Goal: Task Accomplishment & Management: Use online tool/utility

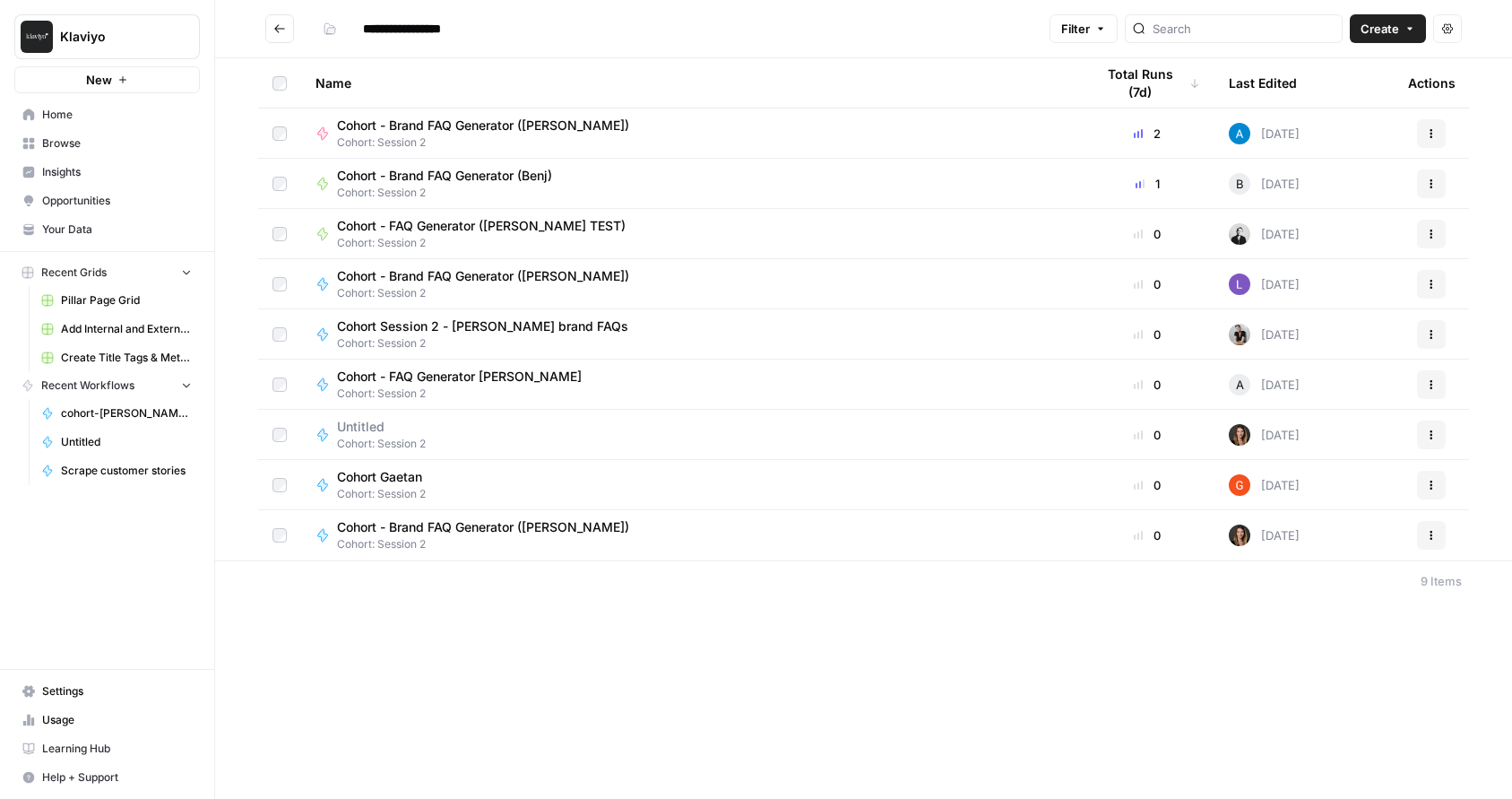
click at [279, 26] on icon "Go back" at bounding box center [279, 28] width 12 height 12
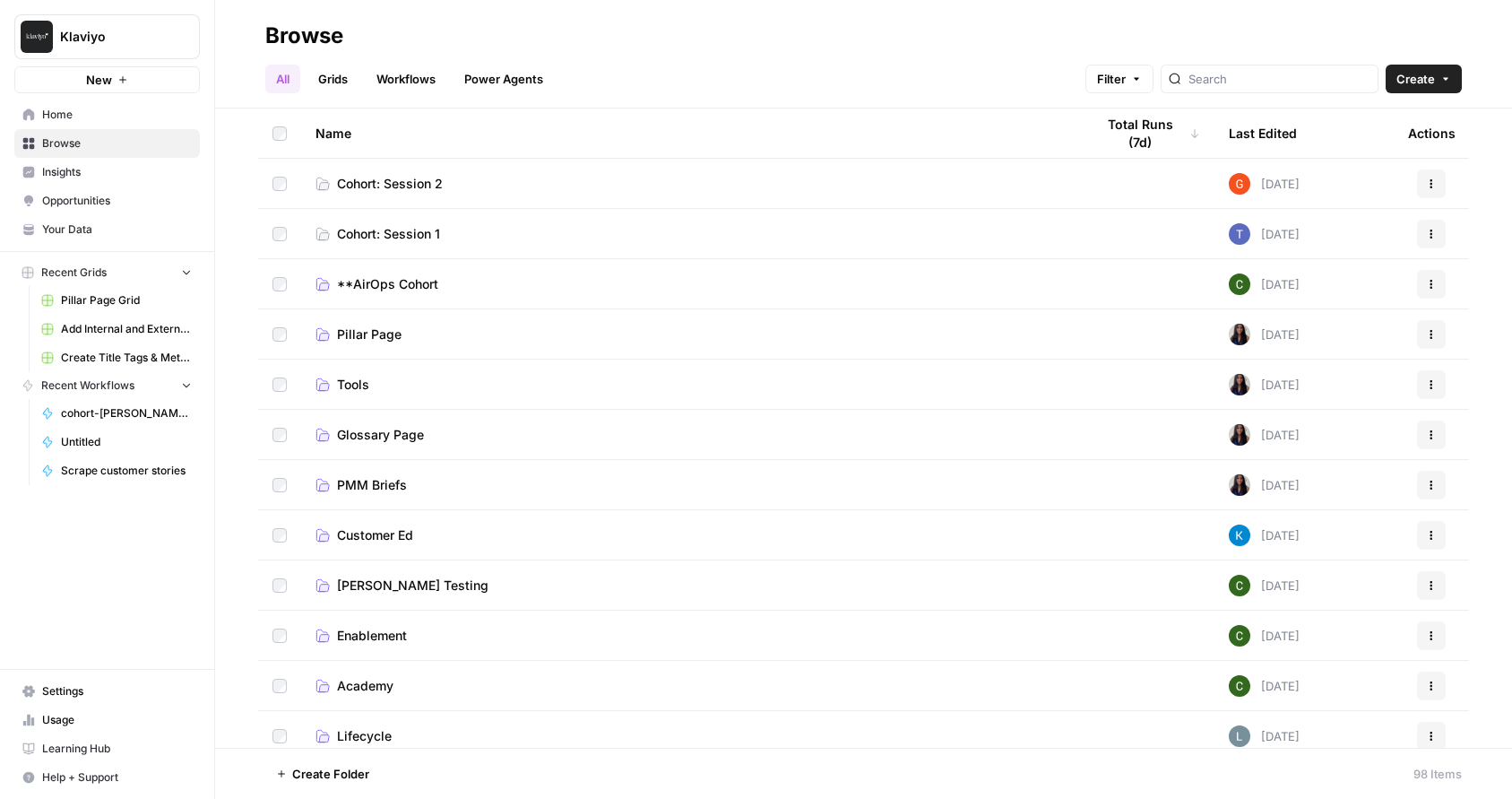
click at [361, 234] on span "Cohort: Session 1" at bounding box center [388, 234] width 103 height 18
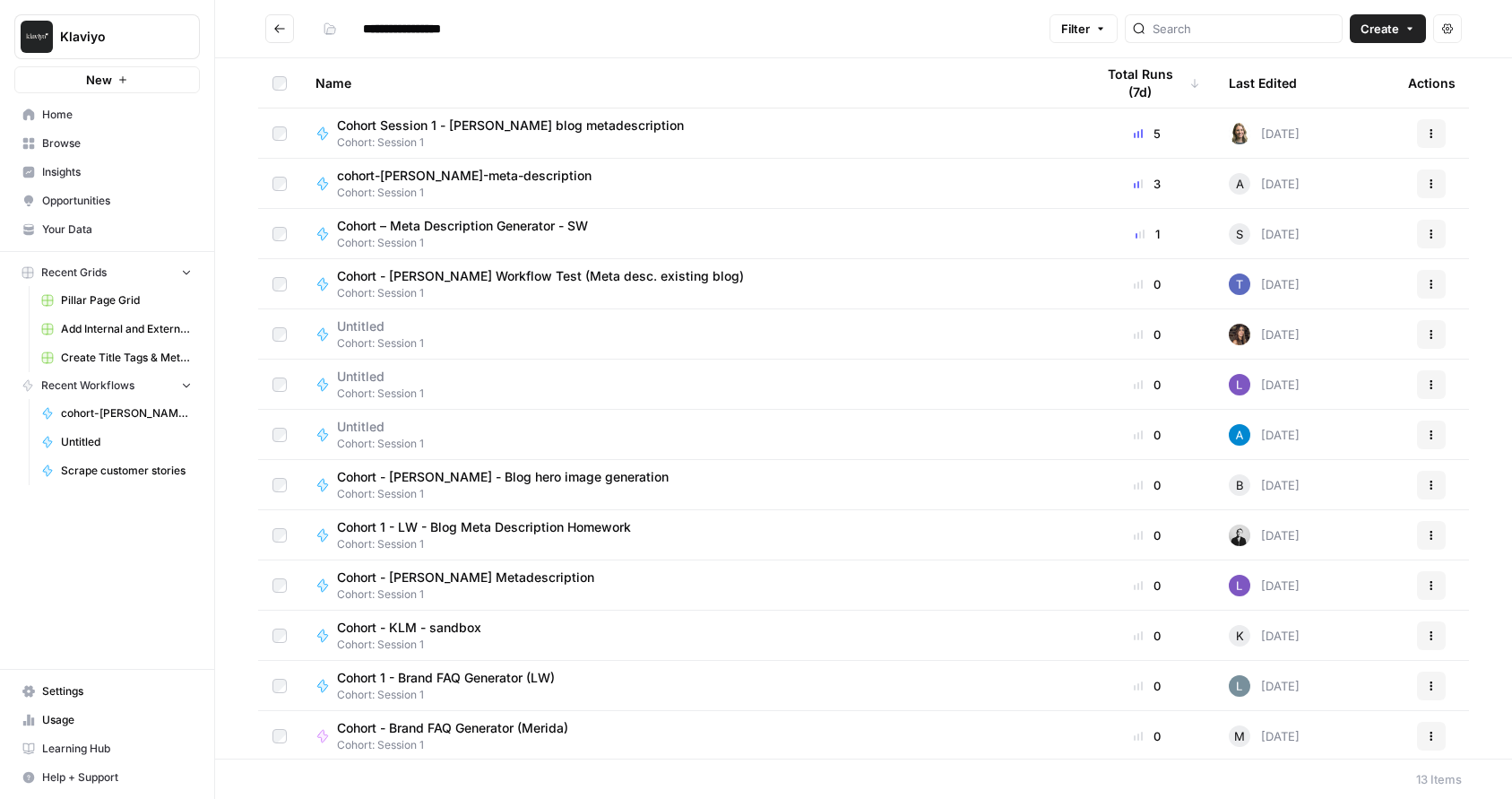
click at [386, 180] on span "cohort-[PERSON_NAME]-meta-description" at bounding box center [463, 175] width 254 height 18
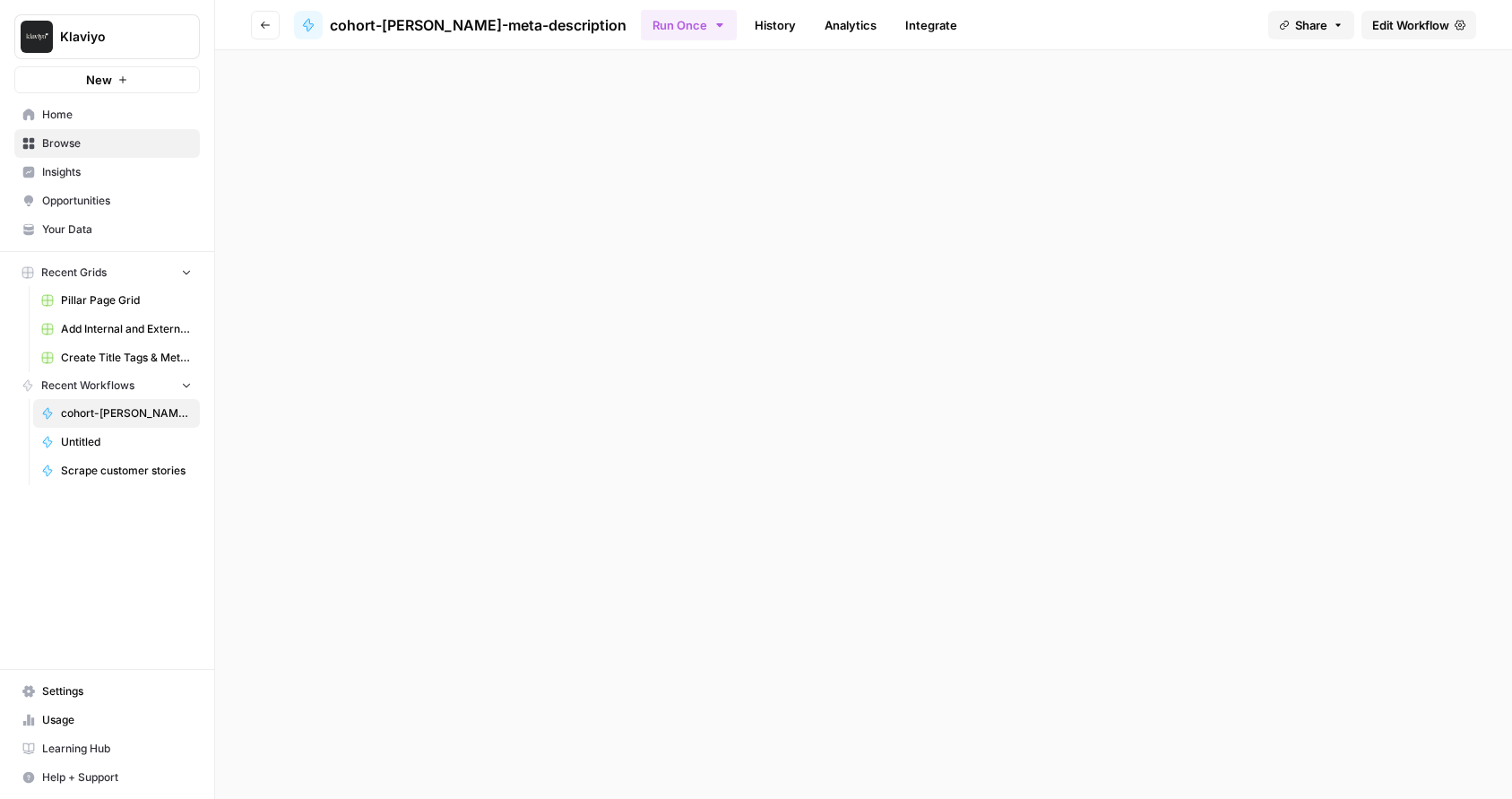
click at [386, 180] on div "Go back cohort-Annie-meta-description Run Once History Analytics Integrate Shar…" at bounding box center [863, 400] width 1297 height 799
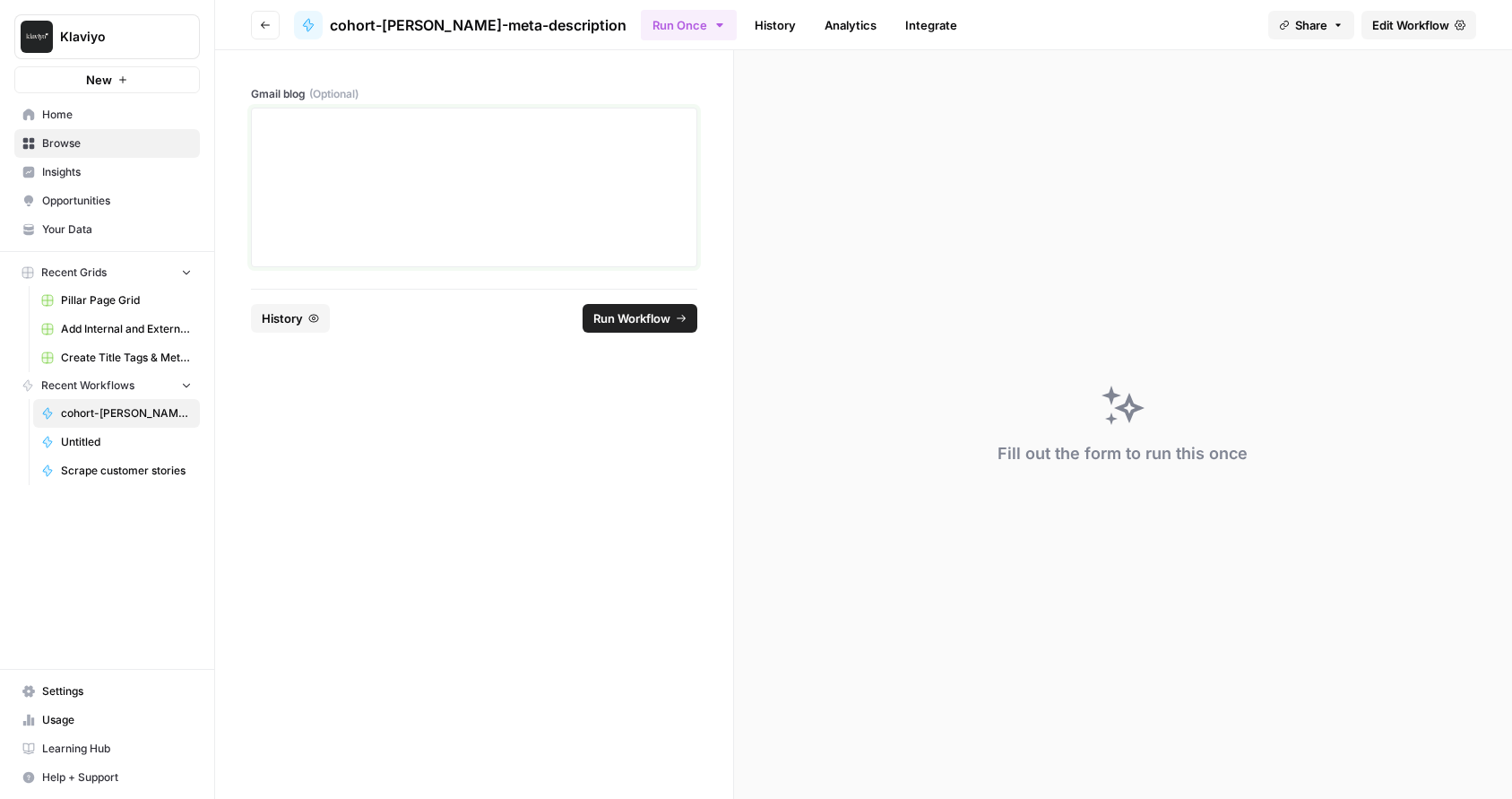
click at [322, 179] on div at bounding box center [474, 187] width 423 height 143
click at [269, 130] on p at bounding box center [474, 124] width 423 height 18
click at [263, 21] on icon "button" at bounding box center [265, 24] width 10 height 10
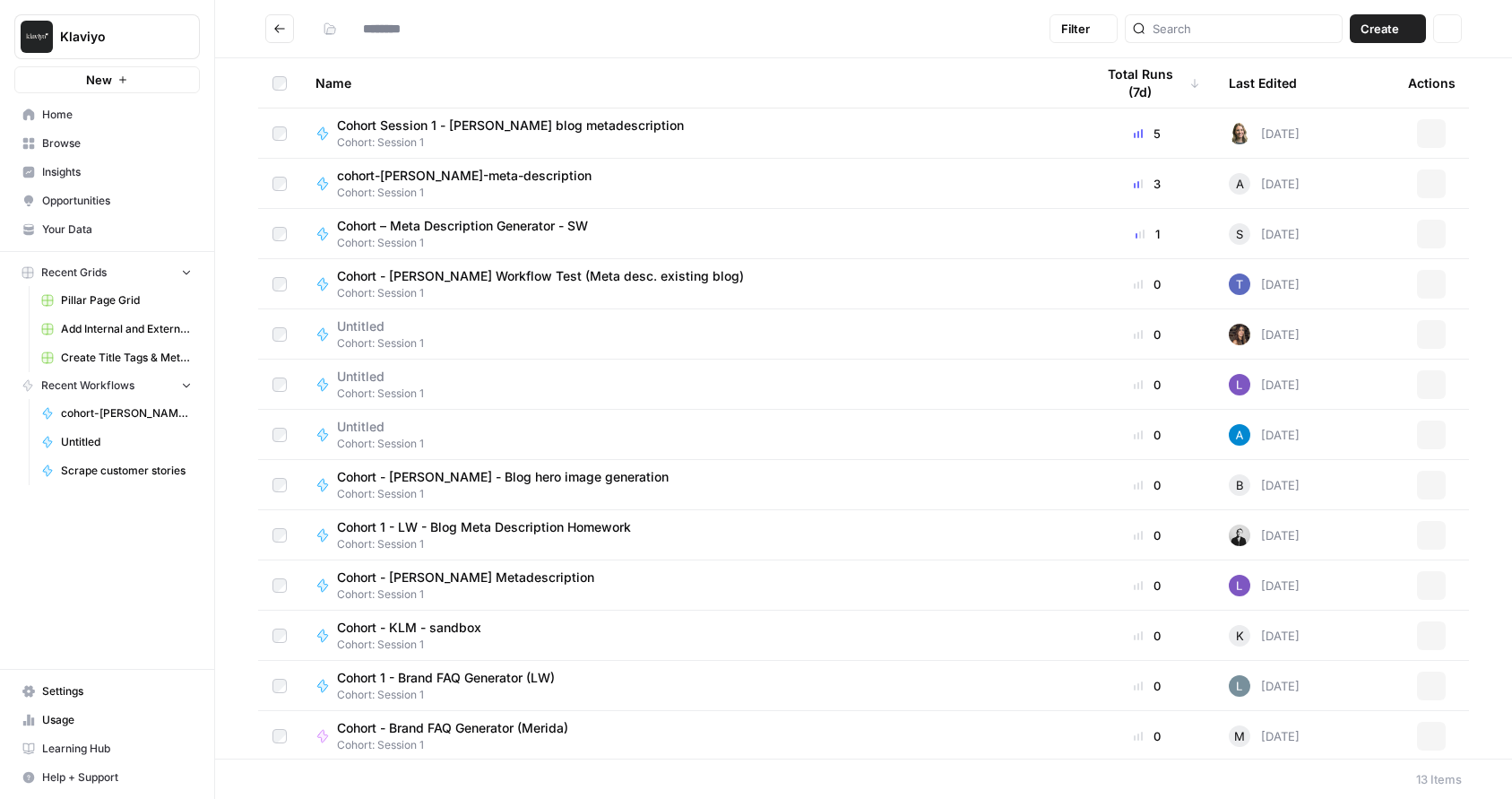
type input "**********"
click at [471, 174] on span "cohort-[PERSON_NAME]-meta-description" at bounding box center [463, 175] width 254 height 18
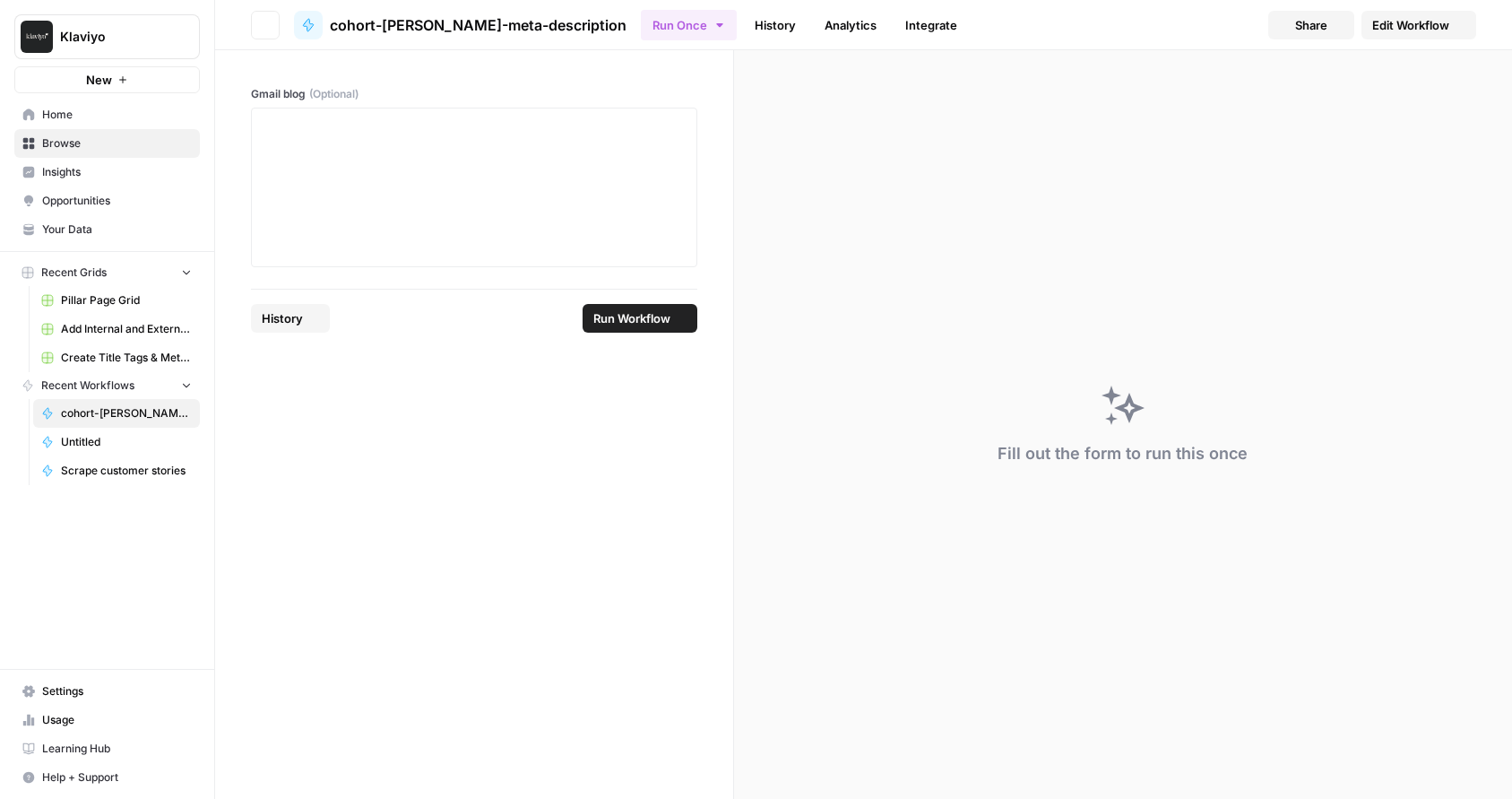
click at [471, 174] on div at bounding box center [474, 187] width 423 height 143
click at [1406, 23] on span "Edit Workflow" at bounding box center [1411, 24] width 77 height 18
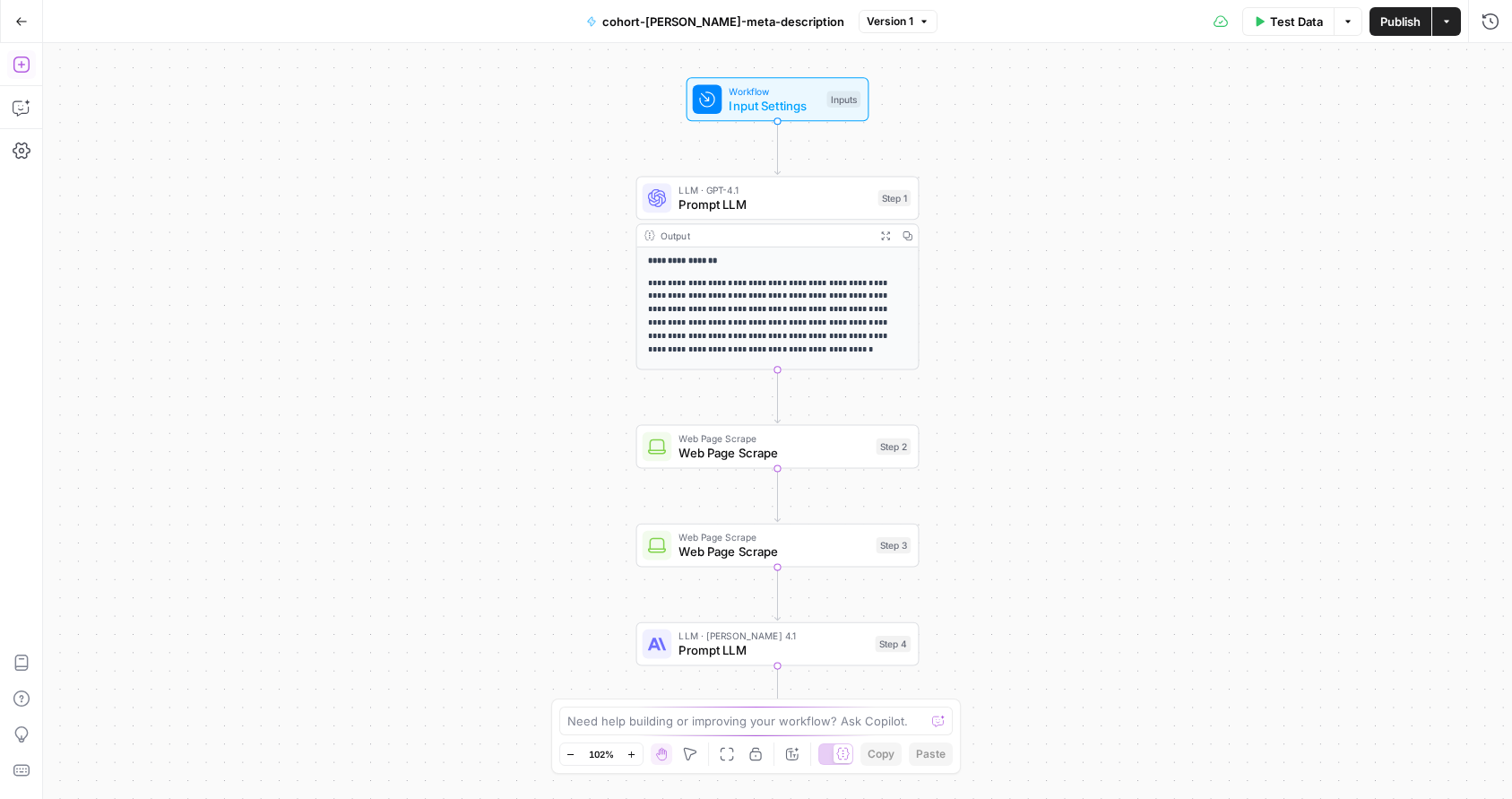
click at [26, 64] on icon "button" at bounding box center [21, 64] width 18 height 18
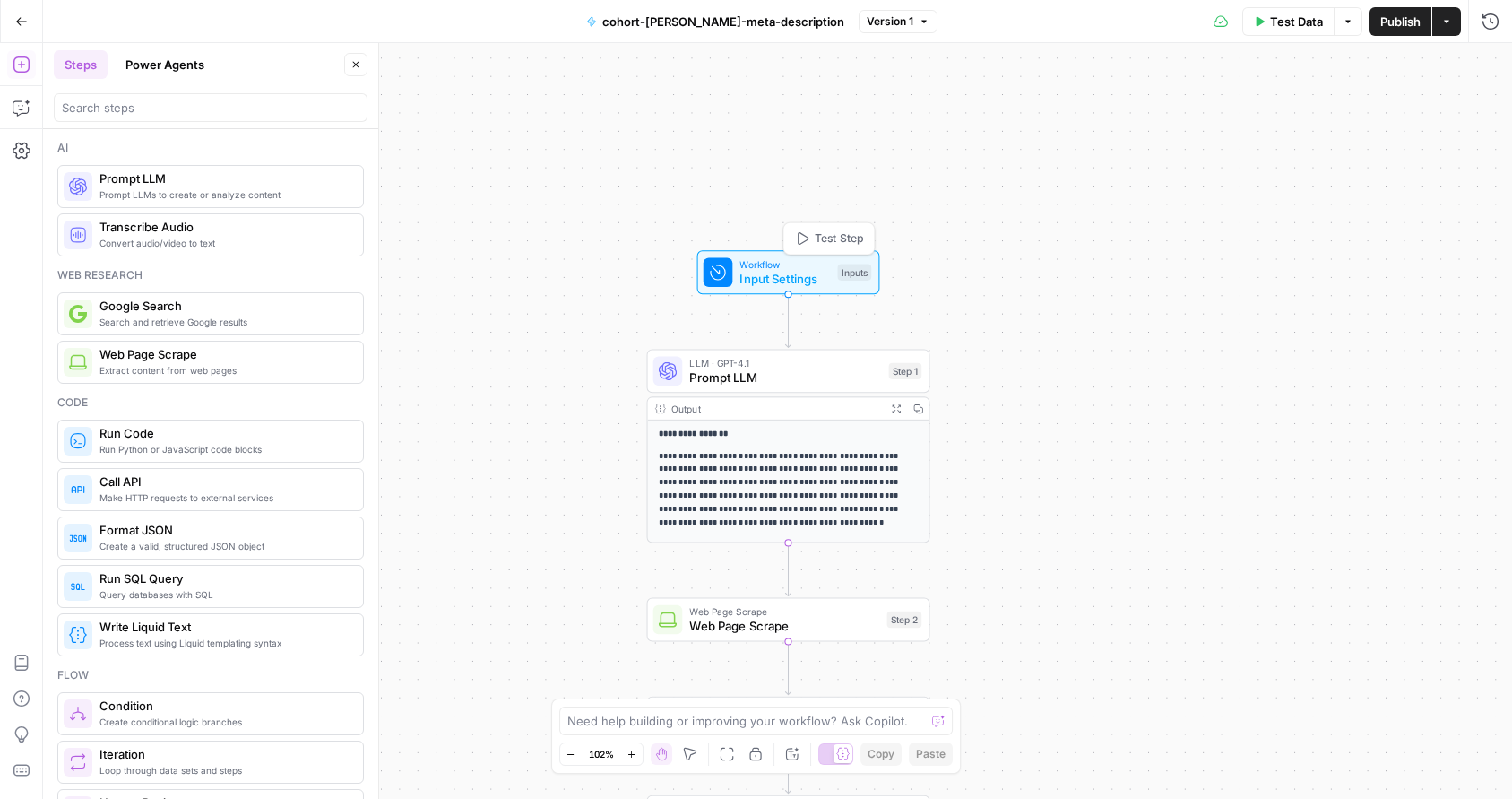
click at [854, 266] on div "Inputs" at bounding box center [855, 272] width 34 height 16
click at [703, 20] on span "cohort-[PERSON_NAME]-meta-description" at bounding box center [723, 21] width 242 height 18
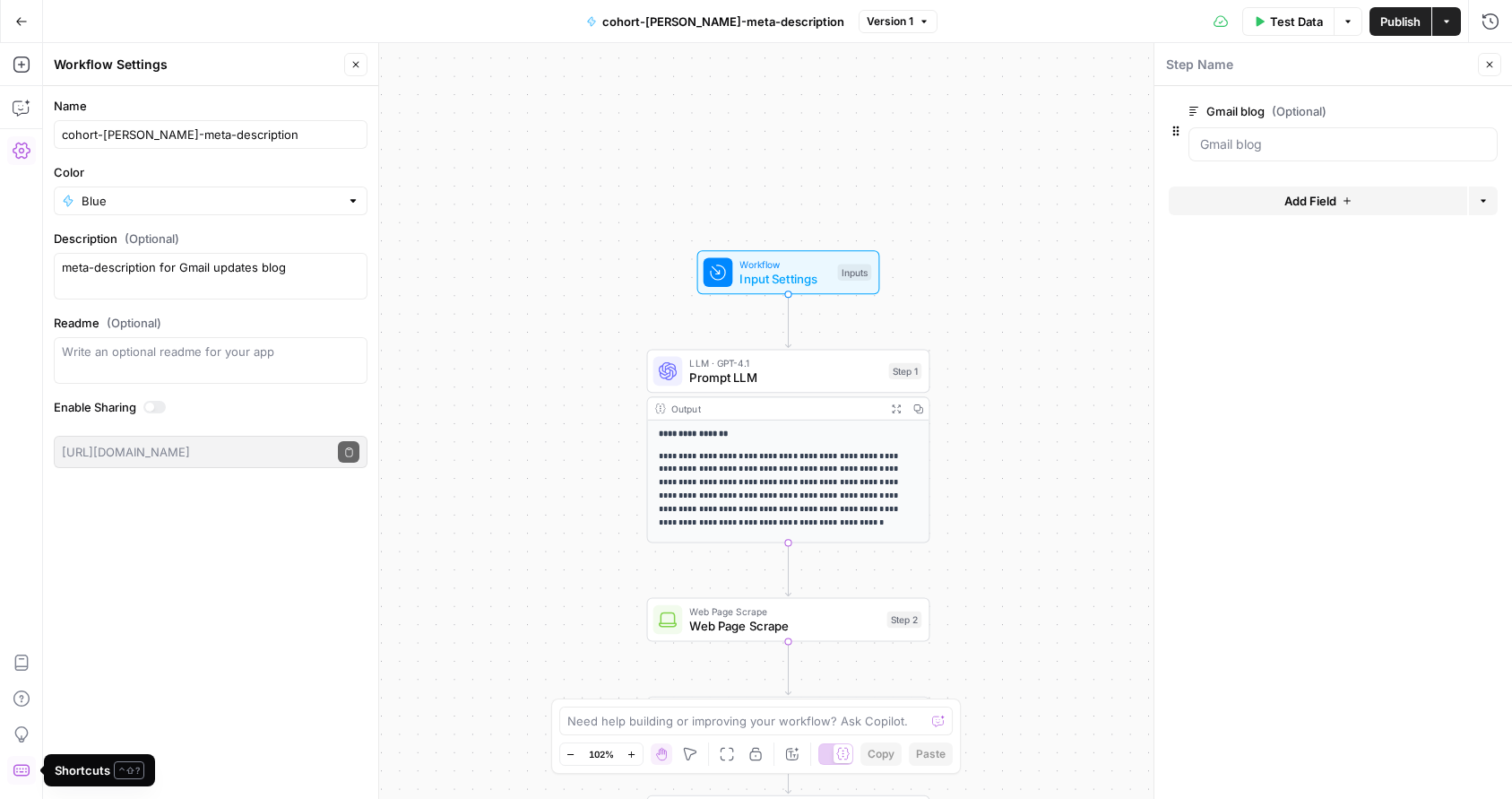
click at [20, 766] on icon "button" at bounding box center [21, 769] width 18 height 18
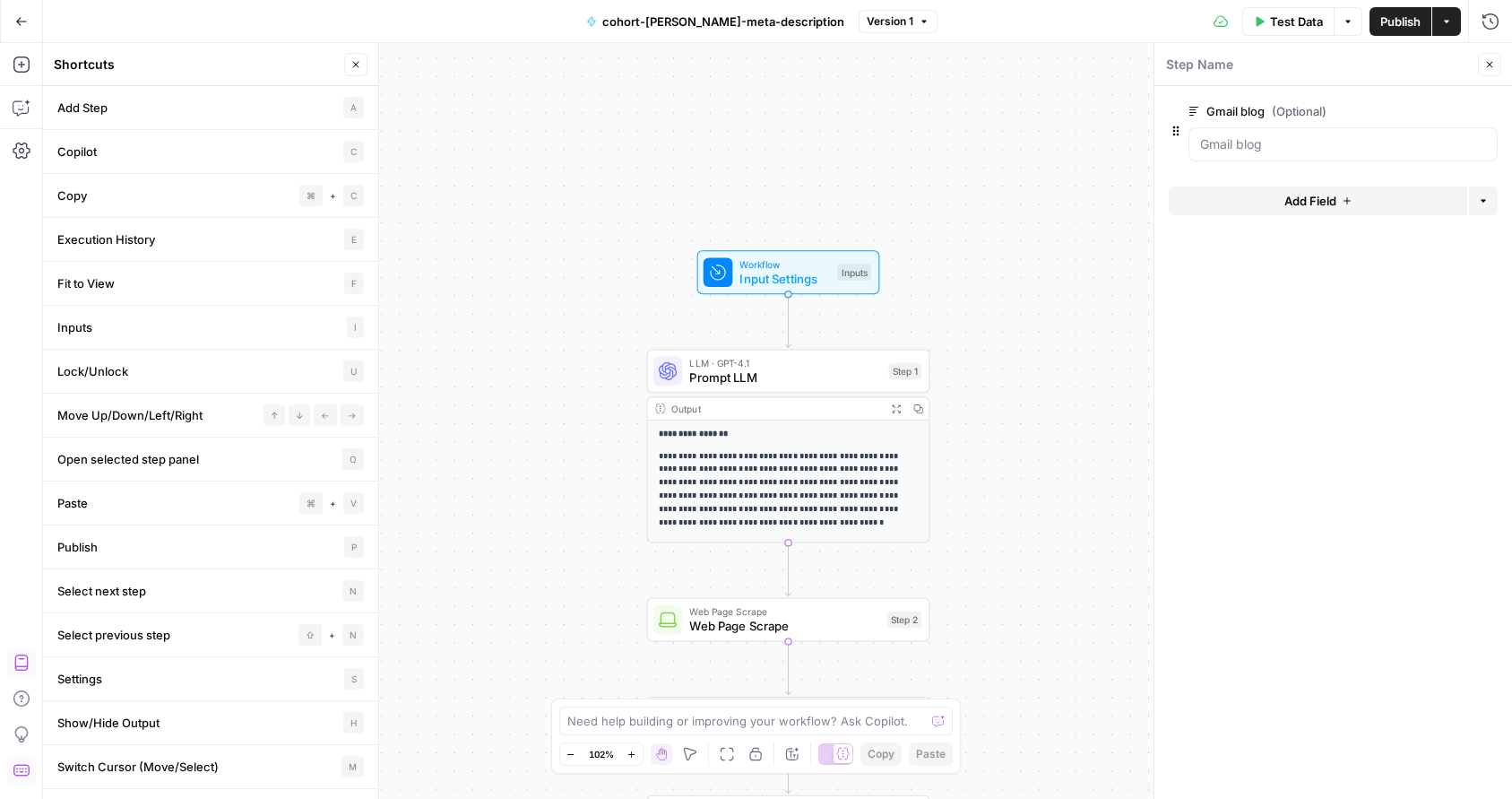
click at [20, 668] on icon "button" at bounding box center [21, 662] width 18 height 18
